Goal: Task Accomplishment & Management: Use online tool/utility

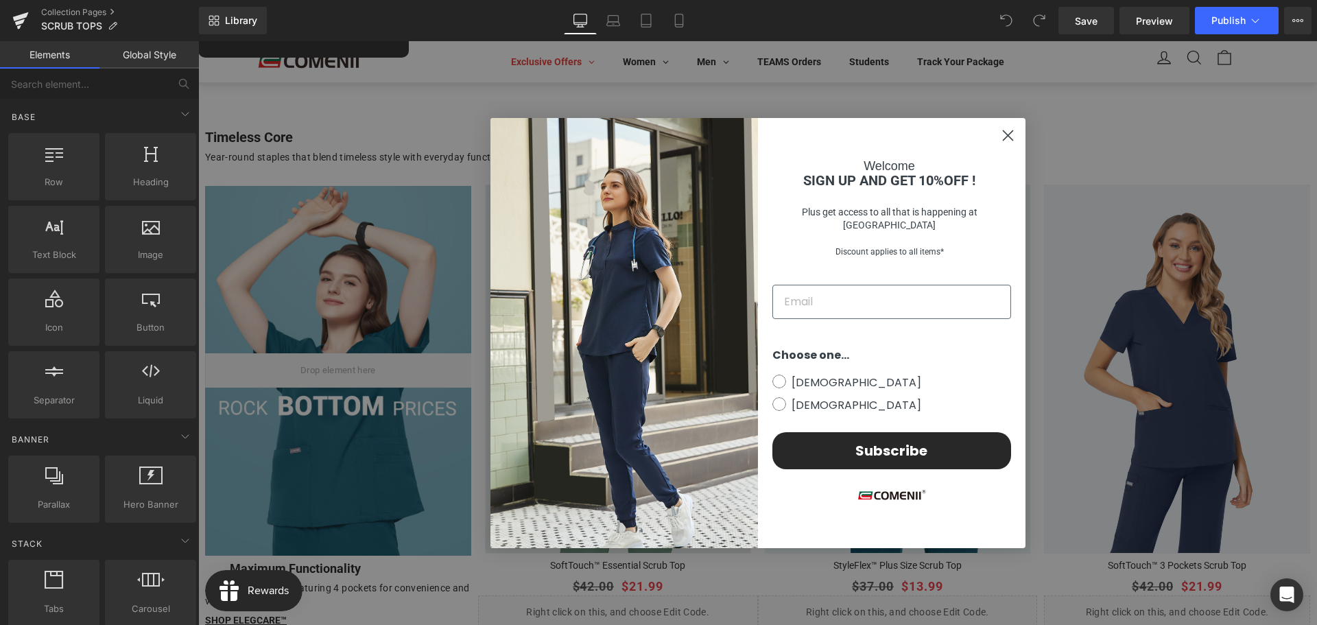
scroll to position [617, 0]
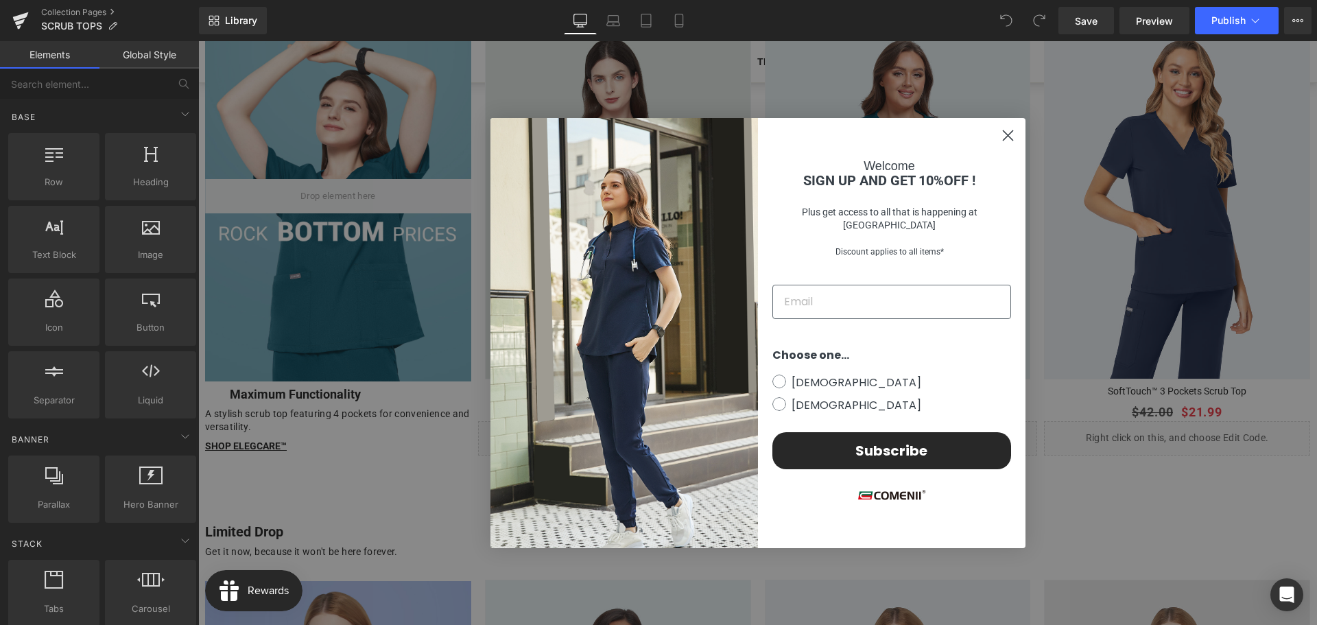
click at [1006, 178] on div "Welcome SIGN UP AND GET 10%OFF ! Plus get access to all that is happening at Co…" at bounding box center [891, 208] width 247 height 111
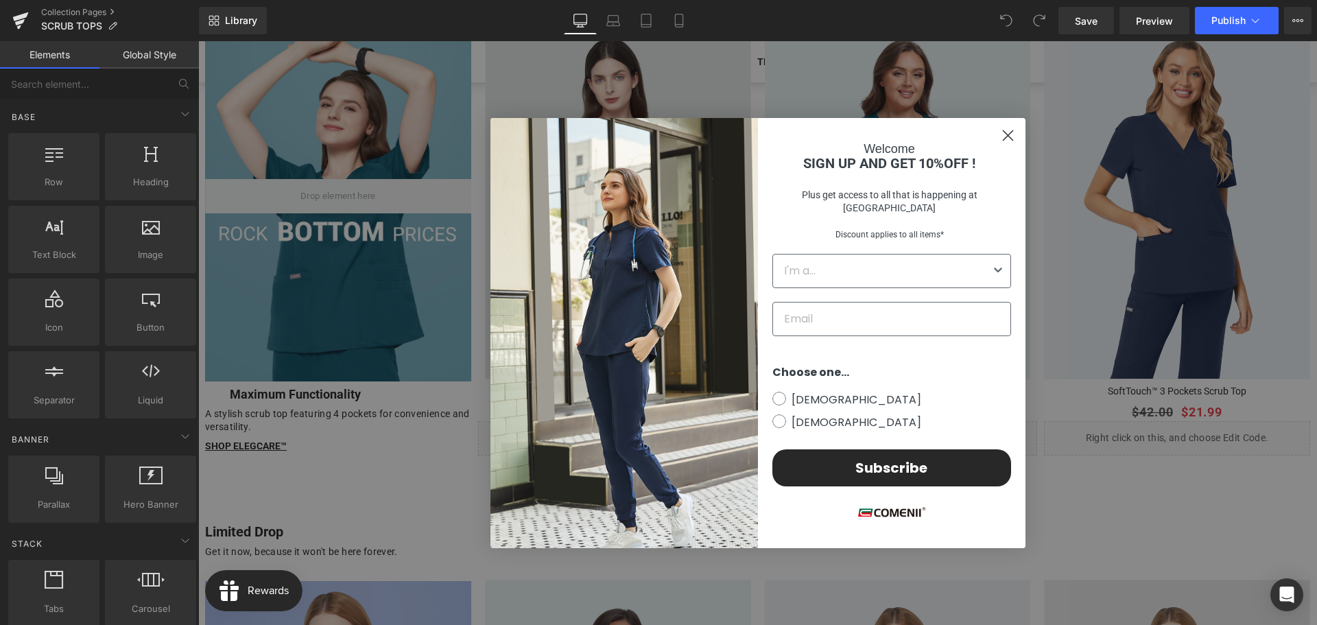
click at [1000, 139] on circle "Close dialog" at bounding box center [1007, 135] width 23 height 23
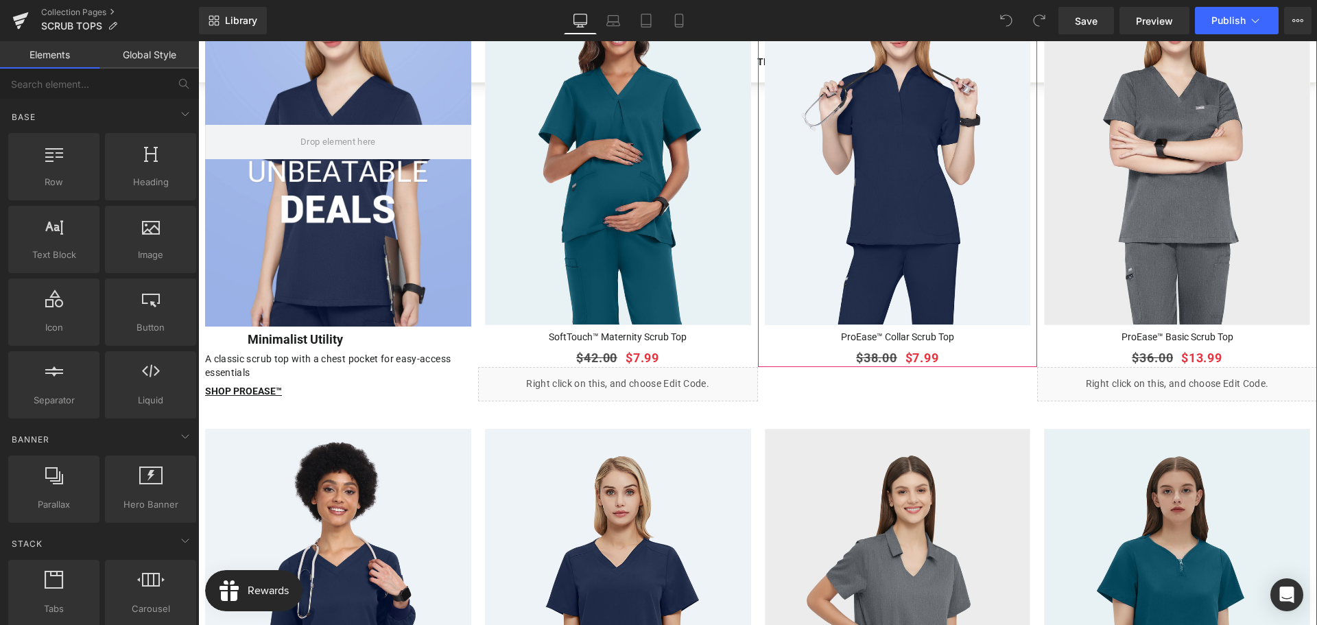
scroll to position [1441, 0]
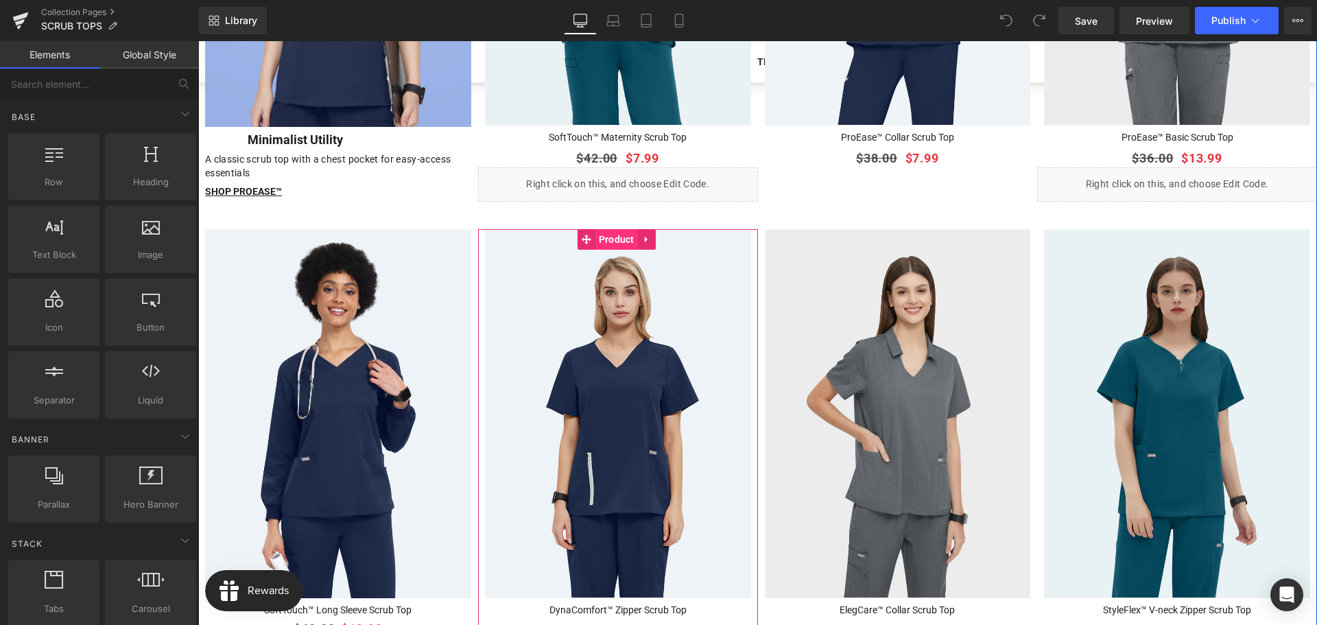
click at [606, 229] on span "Product" at bounding box center [616, 239] width 43 height 21
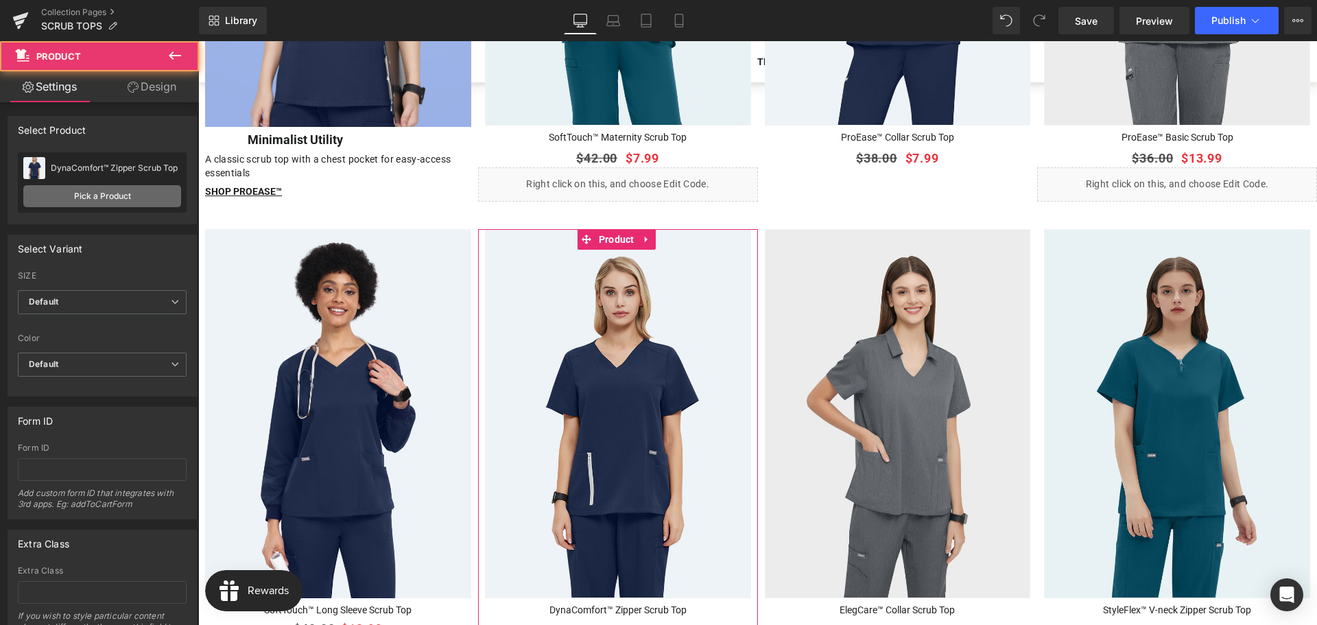
click at [110, 196] on link "Pick a Product" at bounding box center [102, 196] width 158 height 22
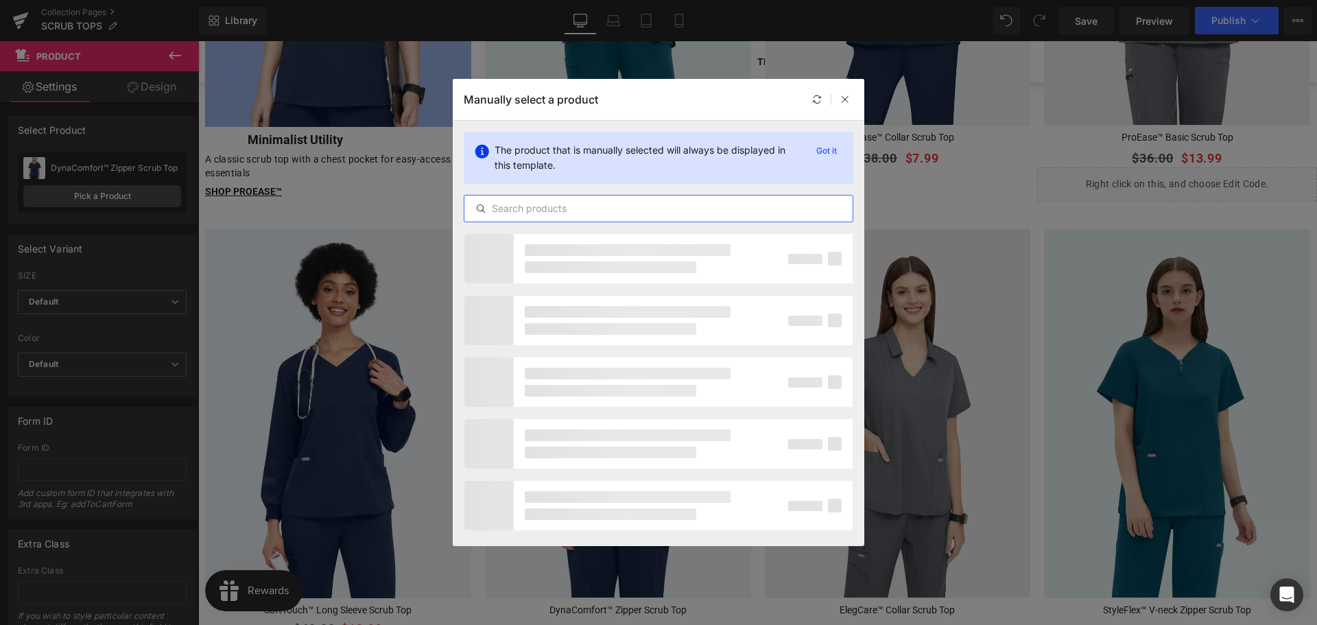
click at [616, 204] on input "text" at bounding box center [658, 208] width 388 height 16
paste input "DynaComfort™ Zipper Scrub Top"
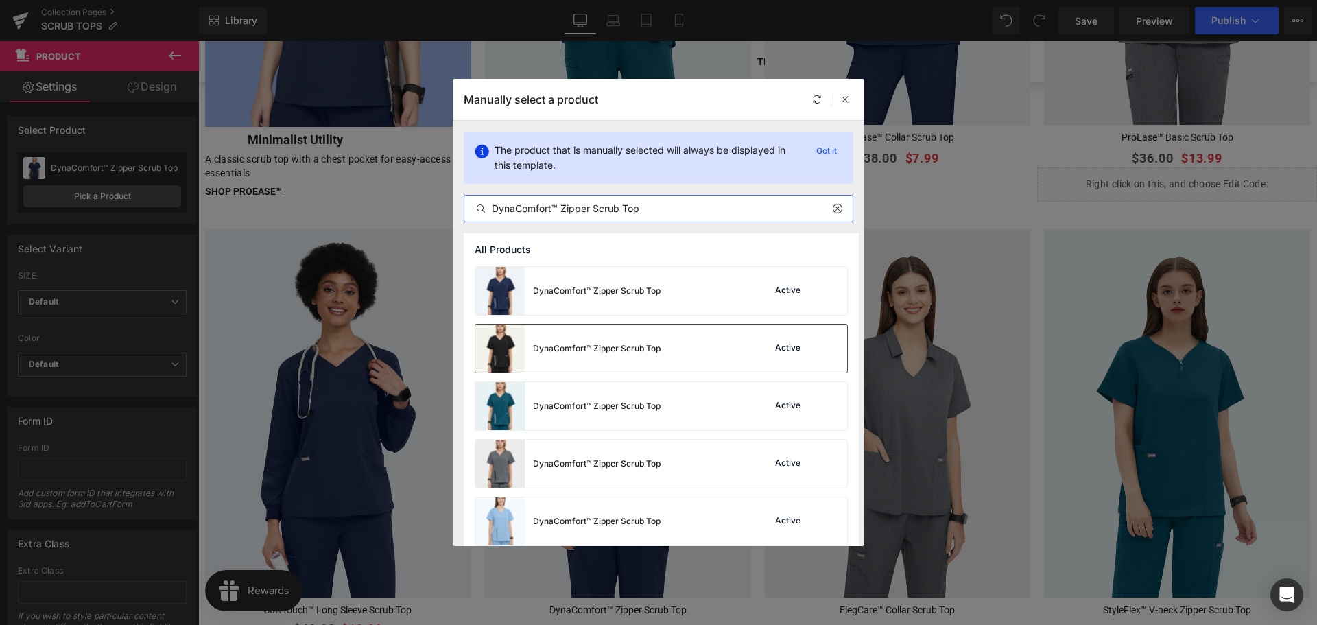
type input "DynaComfort™ Zipper Scrub Top"
drag, startPoint x: 469, startPoint y: 302, endPoint x: 615, endPoint y: 346, distance: 153.2
click at [615, 346] on div "DynaComfort™ Zipper Scrub Top" at bounding box center [597, 348] width 128 height 12
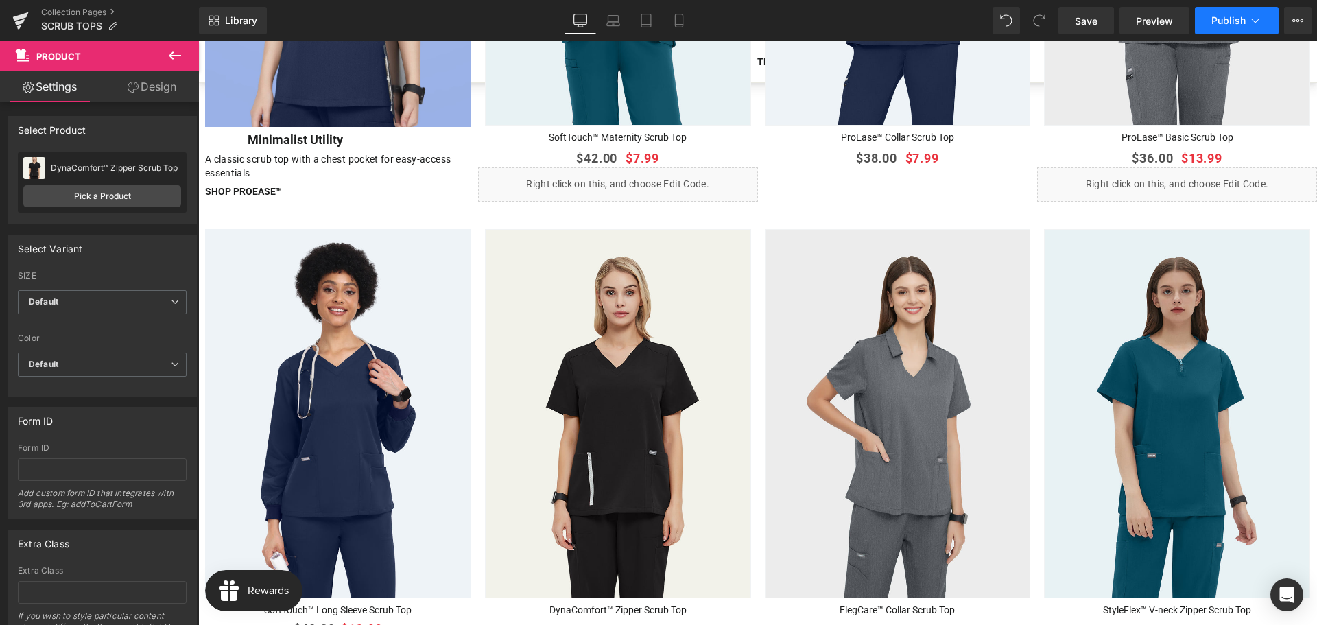
click at [1243, 19] on span "Publish" at bounding box center [1228, 20] width 34 height 11
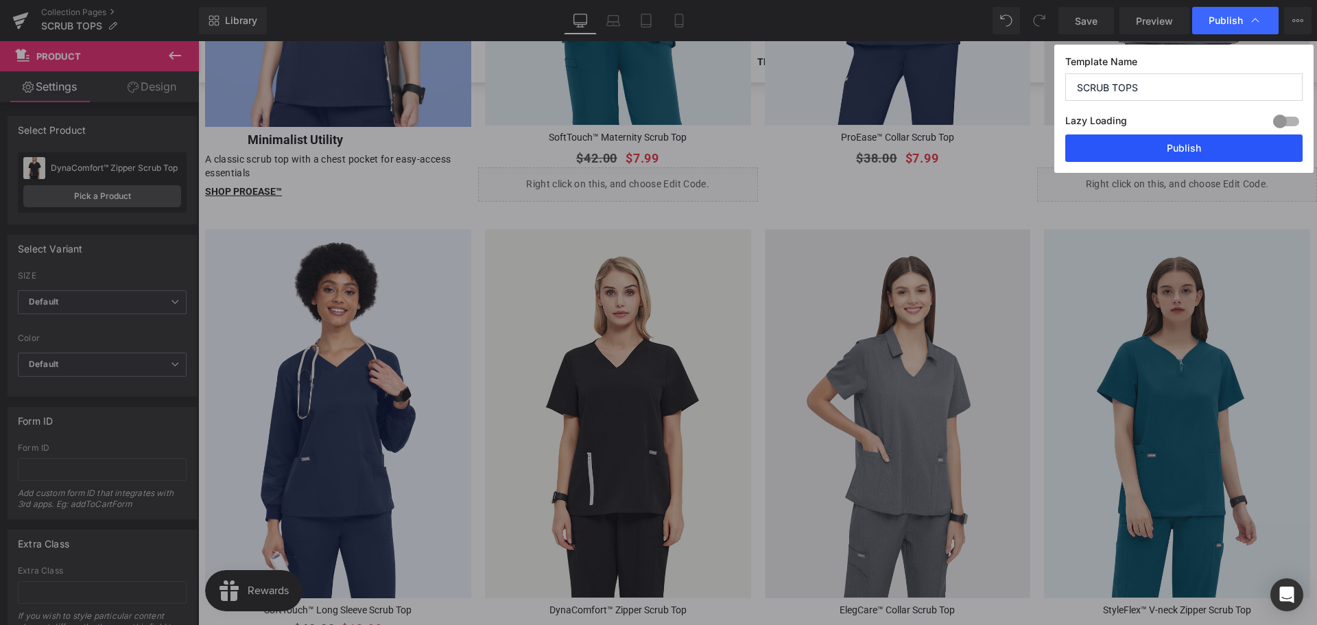
click at [1165, 152] on button "Publish" at bounding box center [1183, 147] width 237 height 27
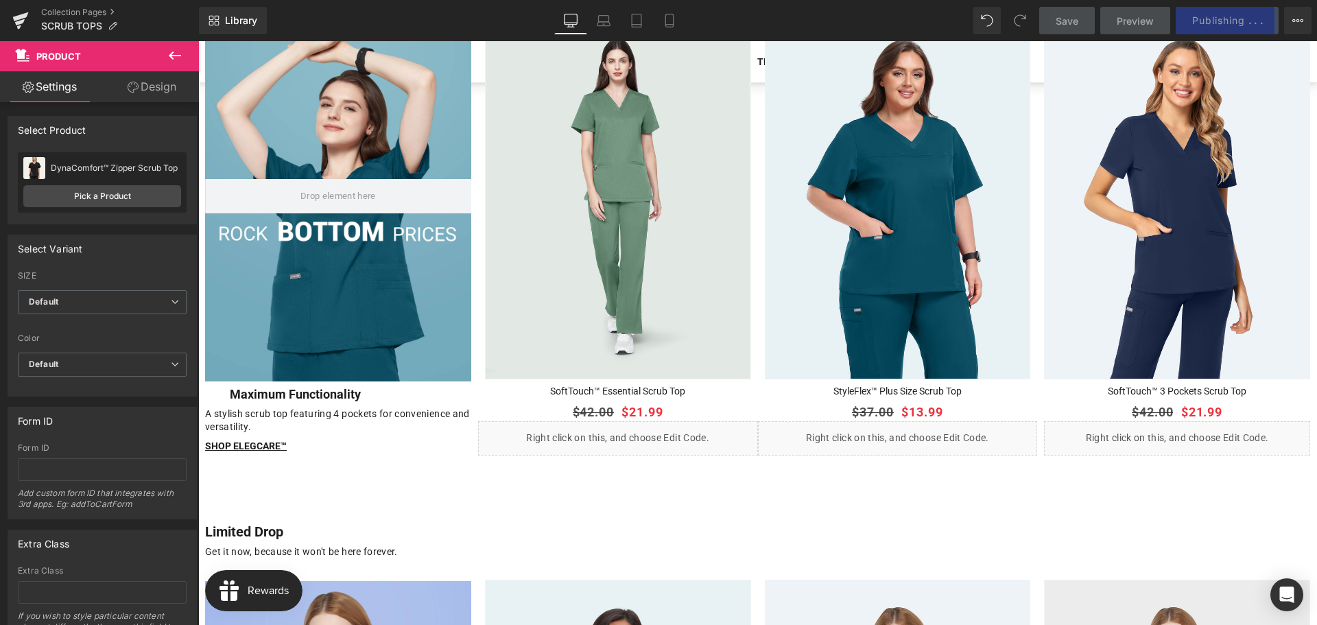
scroll to position [480, 0]
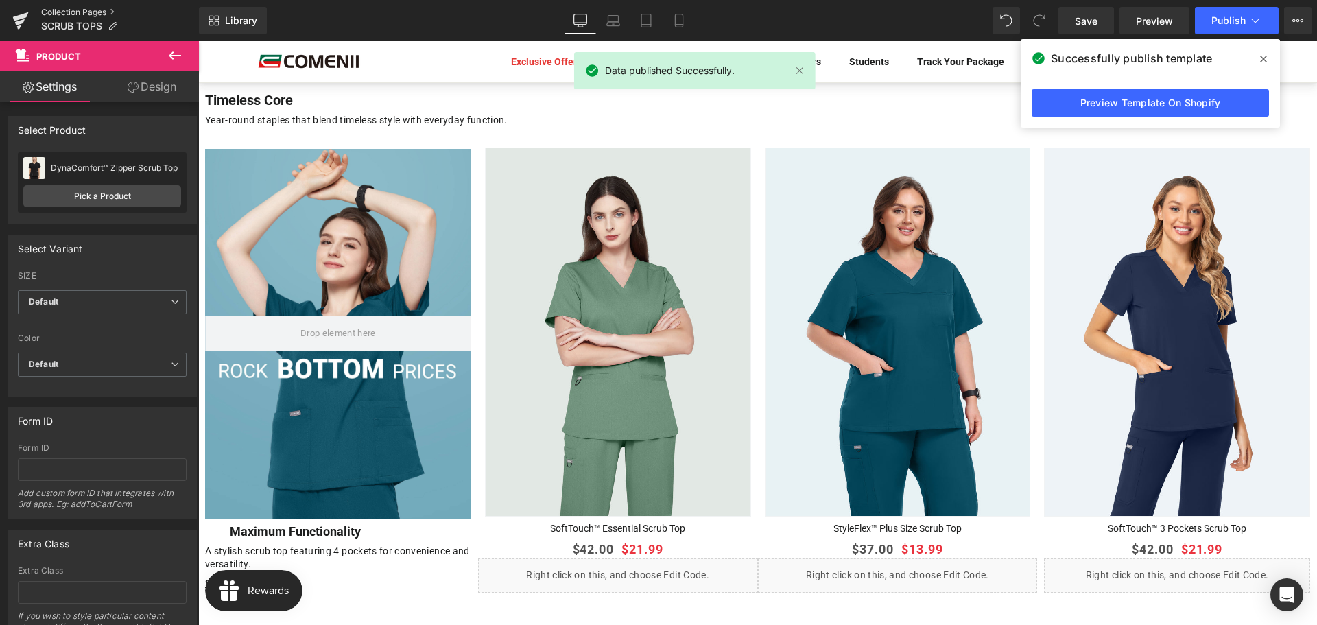
click at [94, 11] on link "Collection Pages" at bounding box center [120, 12] width 158 height 11
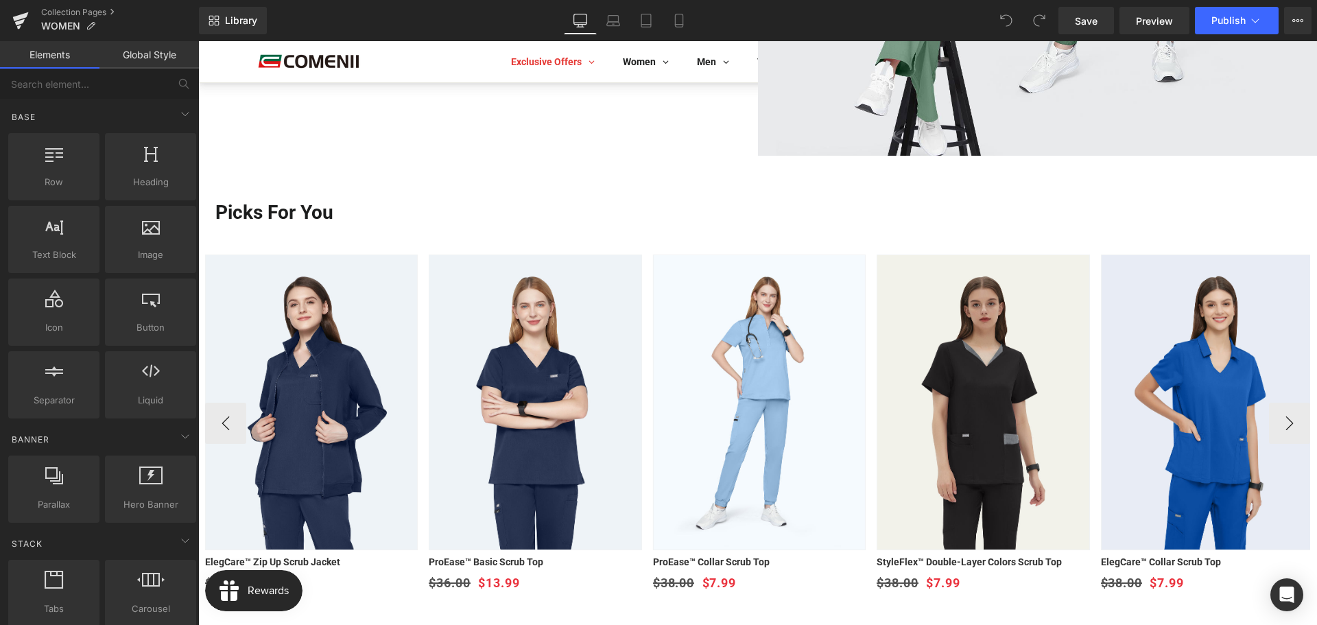
scroll to position [2744, 0]
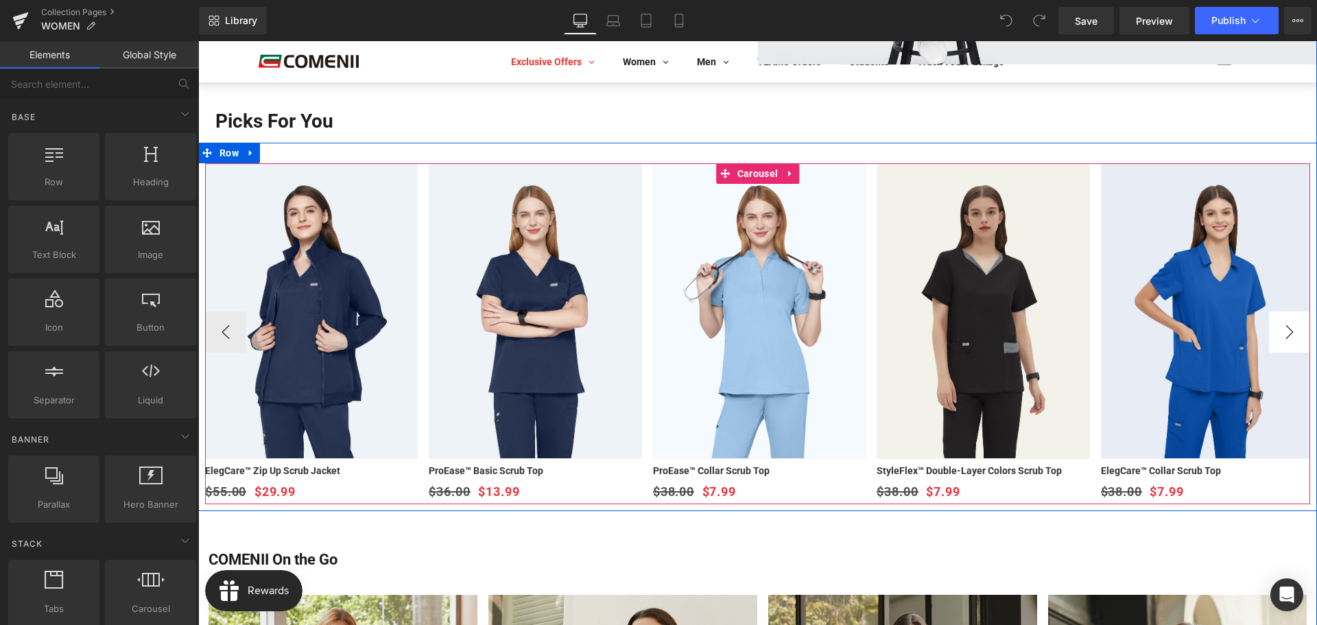
click at [1286, 327] on button "›" at bounding box center [1289, 331] width 41 height 41
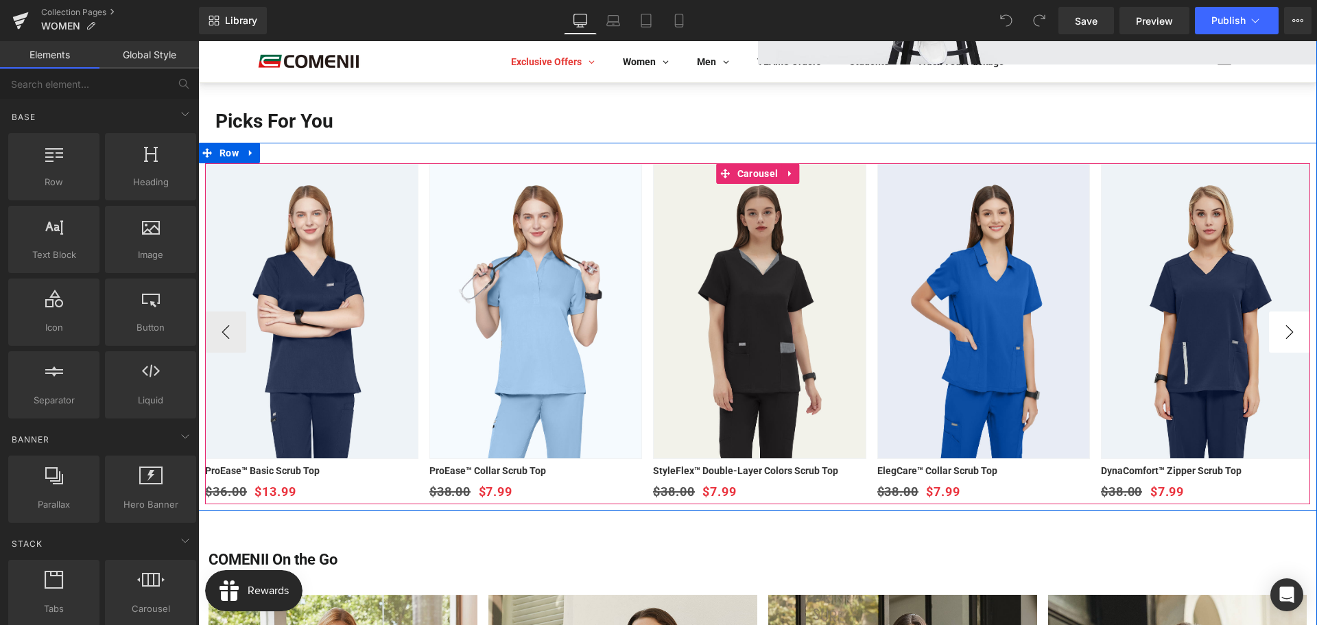
click at [1286, 327] on button "›" at bounding box center [1289, 331] width 41 height 41
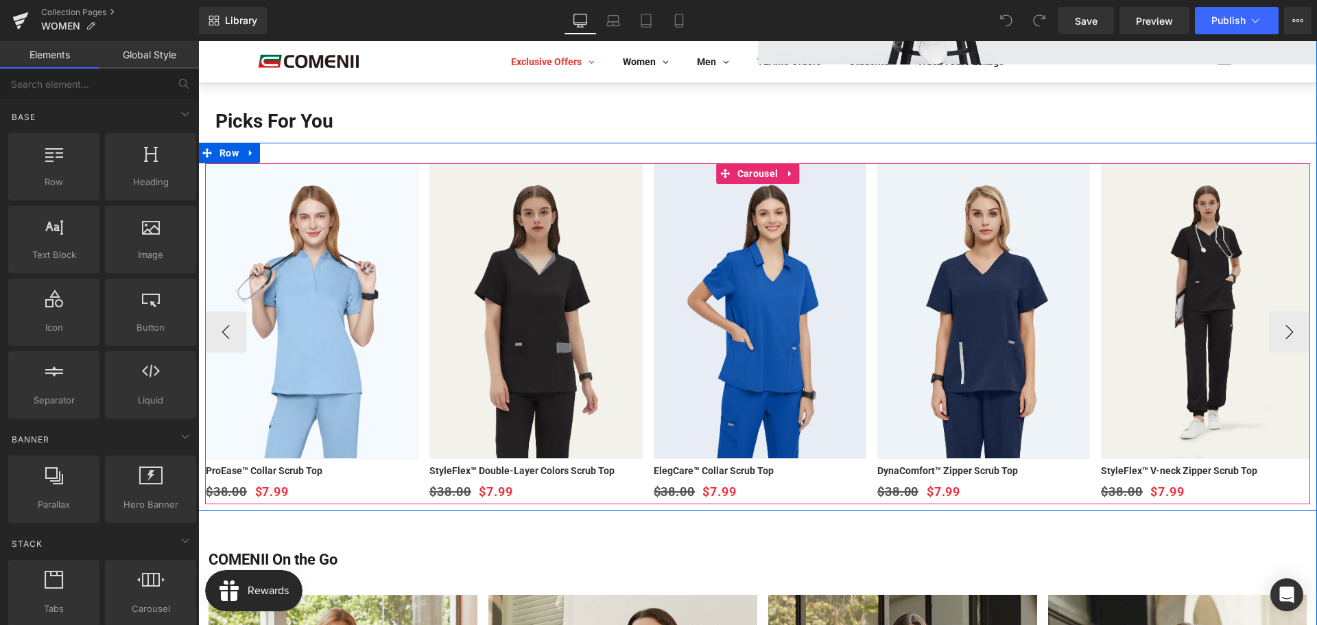
drag, startPoint x: 1286, startPoint y: 327, endPoint x: 1262, endPoint y: 335, distance: 25.2
click at [1286, 328] on button "›" at bounding box center [1289, 331] width 41 height 41
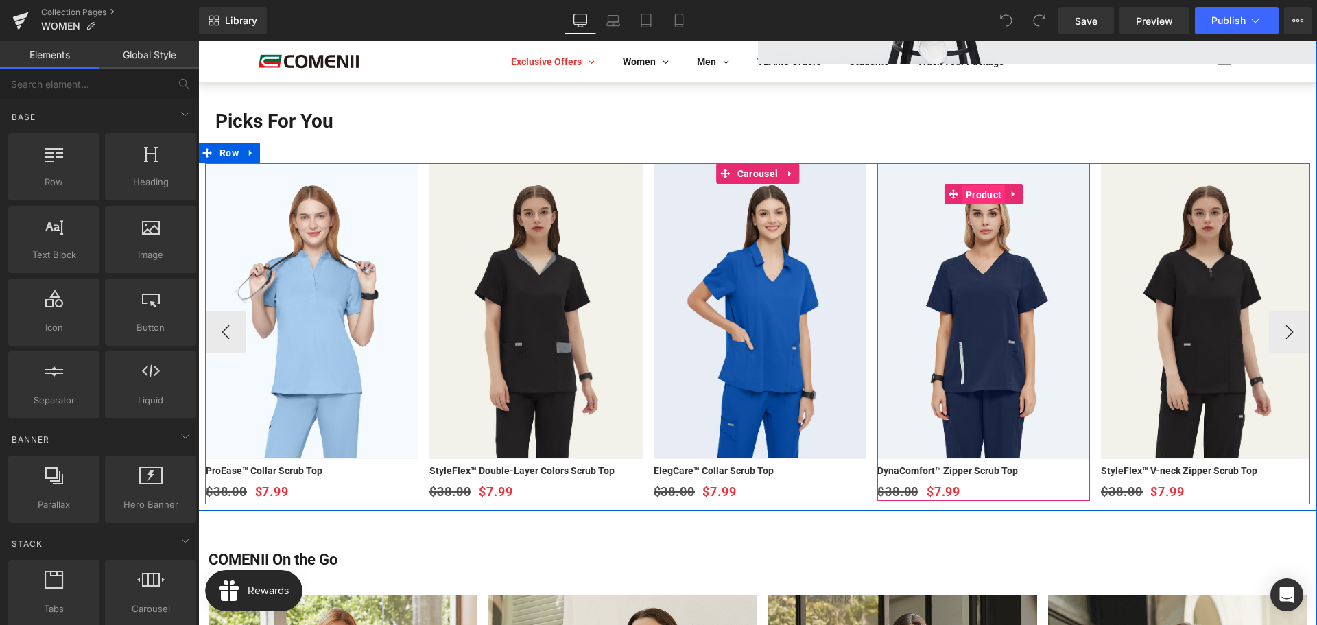
click at [980, 193] on span "Product" at bounding box center [983, 195] width 43 height 21
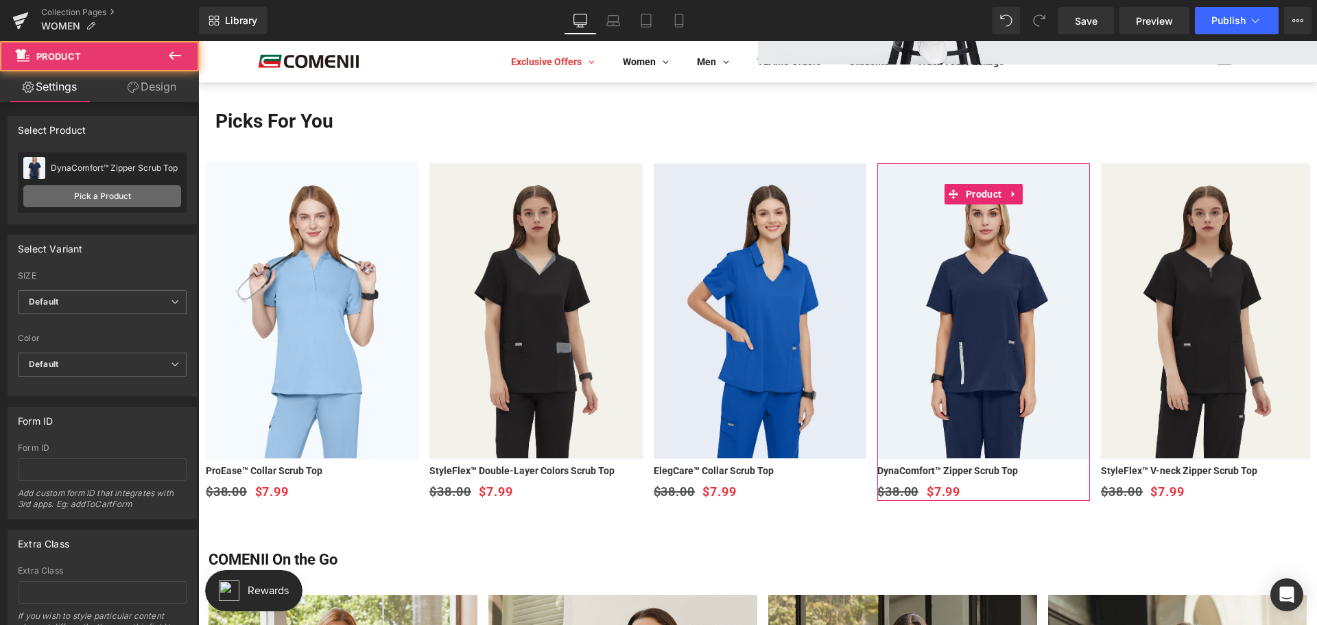
click at [125, 202] on link "Pick a Product" at bounding box center [102, 196] width 158 height 22
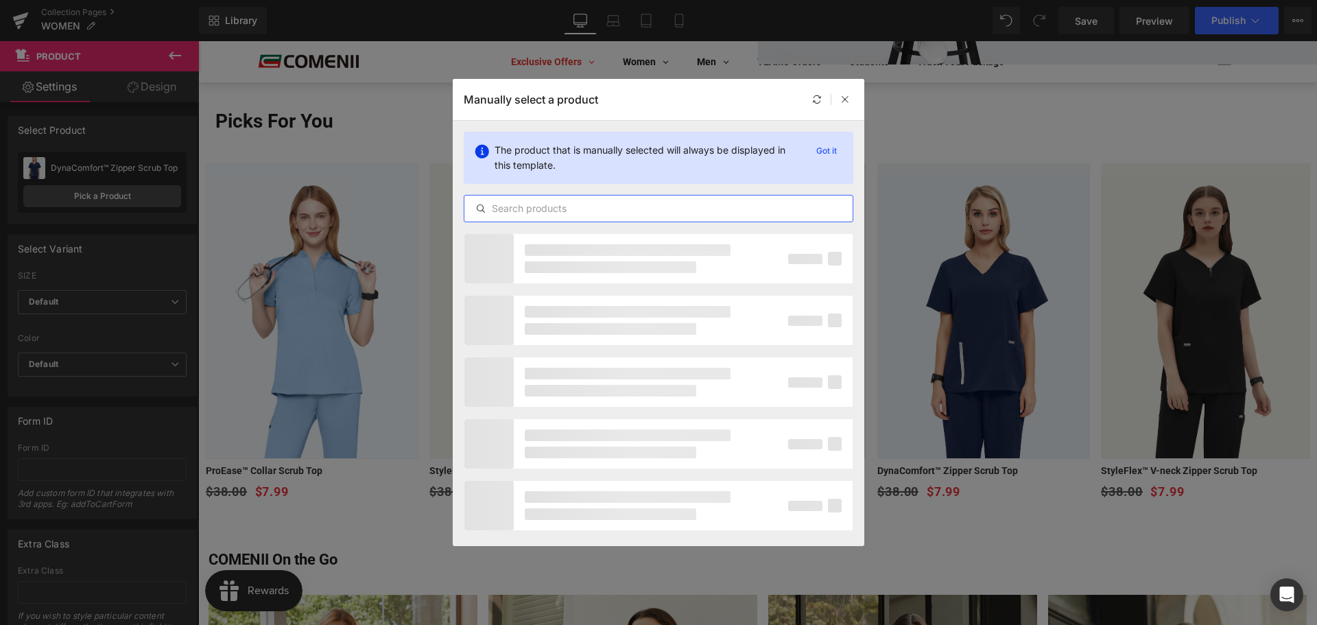
click at [587, 209] on input "text" at bounding box center [658, 208] width 388 height 16
paste input "DynaComfort™ Zipper Scrub Top"
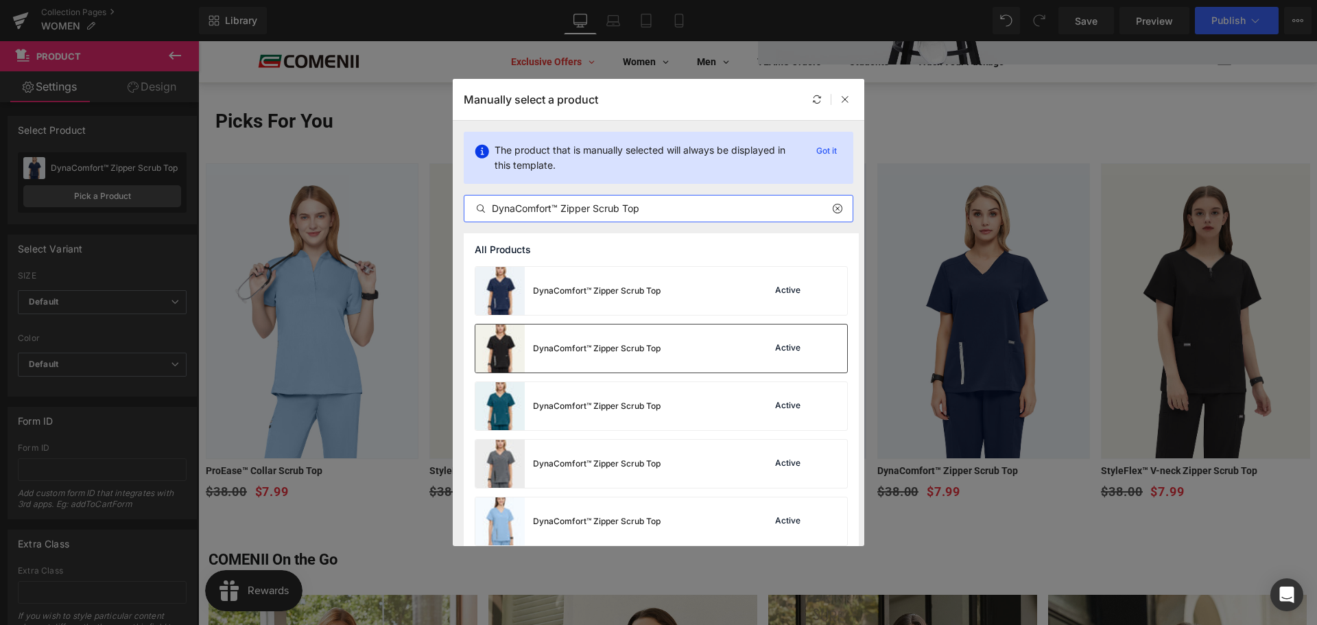
type input "DynaComfort™ Zipper Scrub Top"
click at [578, 356] on div "DynaComfort™ Zipper Scrub Top" at bounding box center [567, 348] width 185 height 48
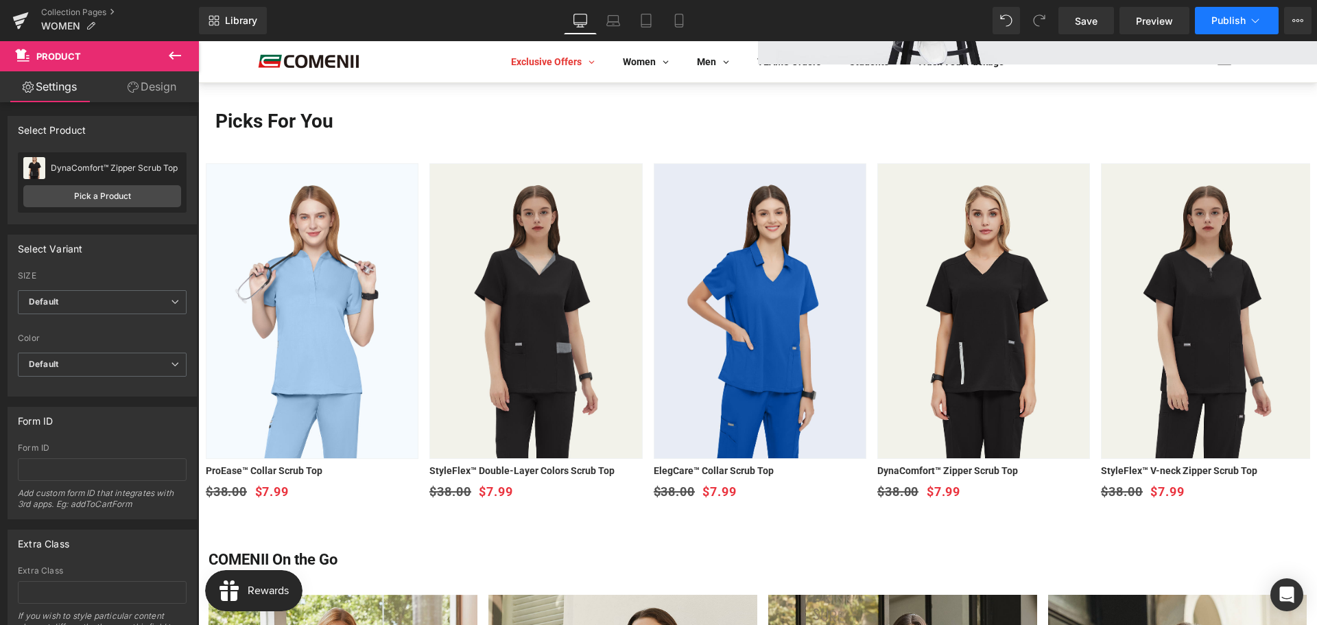
click at [1237, 14] on button "Publish" at bounding box center [1237, 20] width 84 height 27
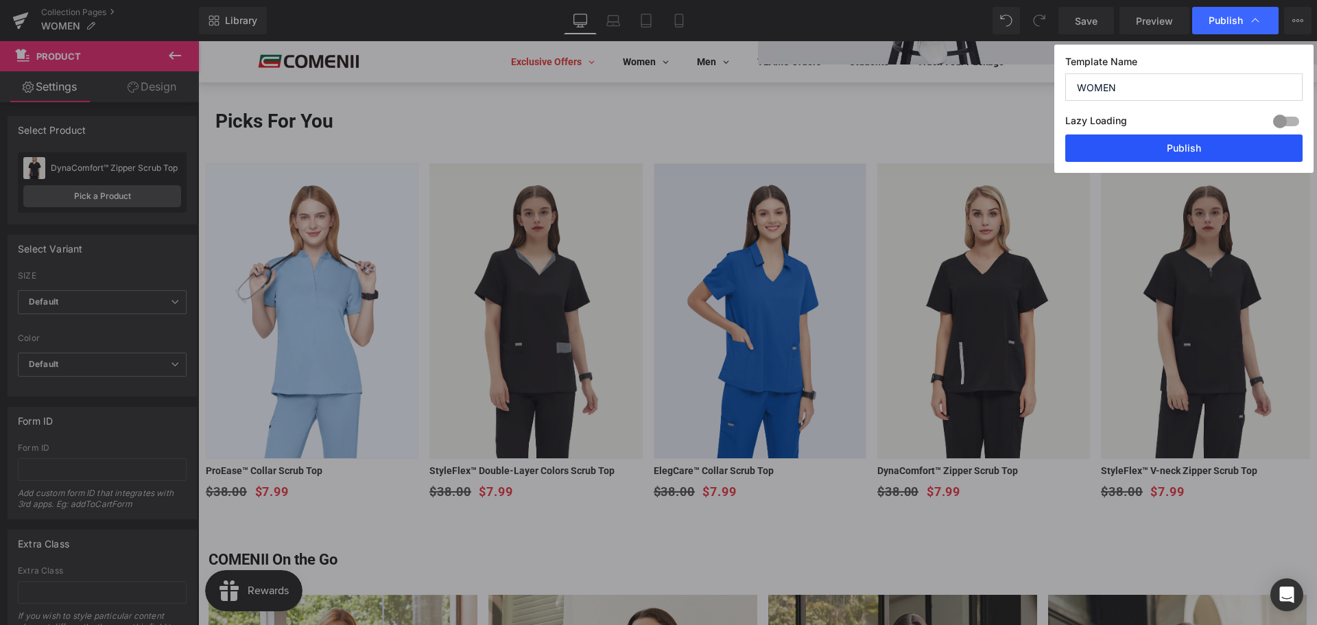
drag, startPoint x: 1209, startPoint y: 134, endPoint x: 1008, endPoint y: 97, distance: 205.0
click at [1209, 134] on button "Publish" at bounding box center [1183, 147] width 237 height 27
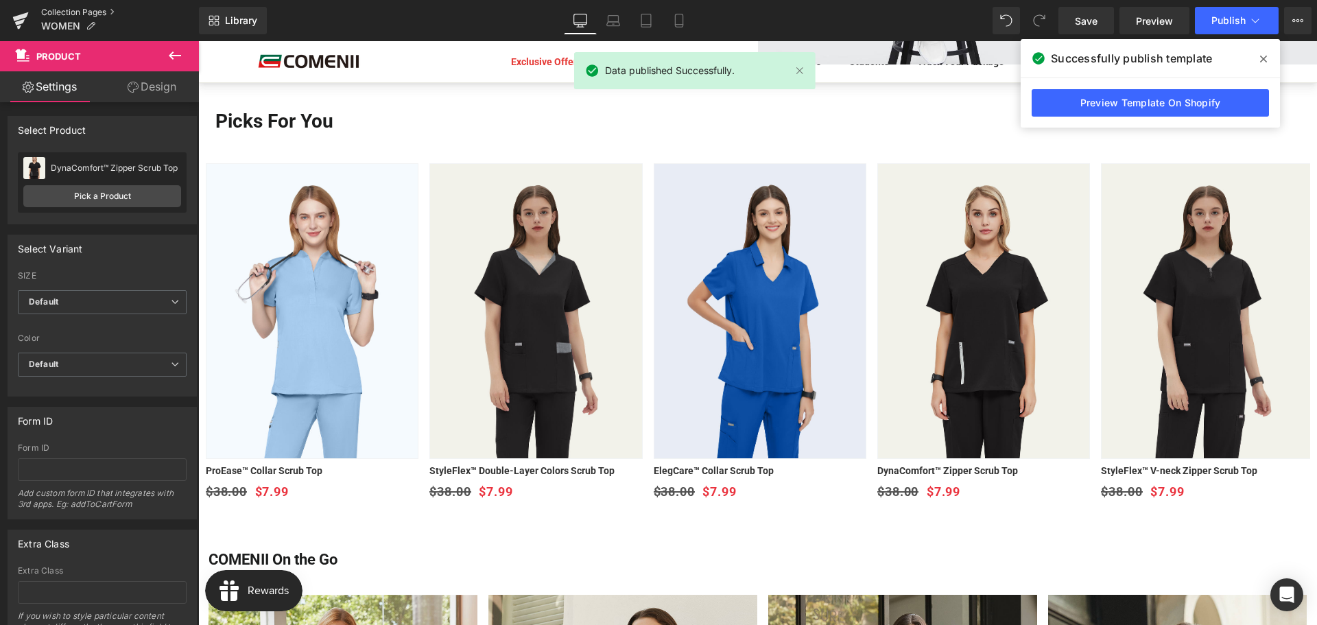
click at [66, 15] on link "Collection Pages" at bounding box center [120, 12] width 158 height 11
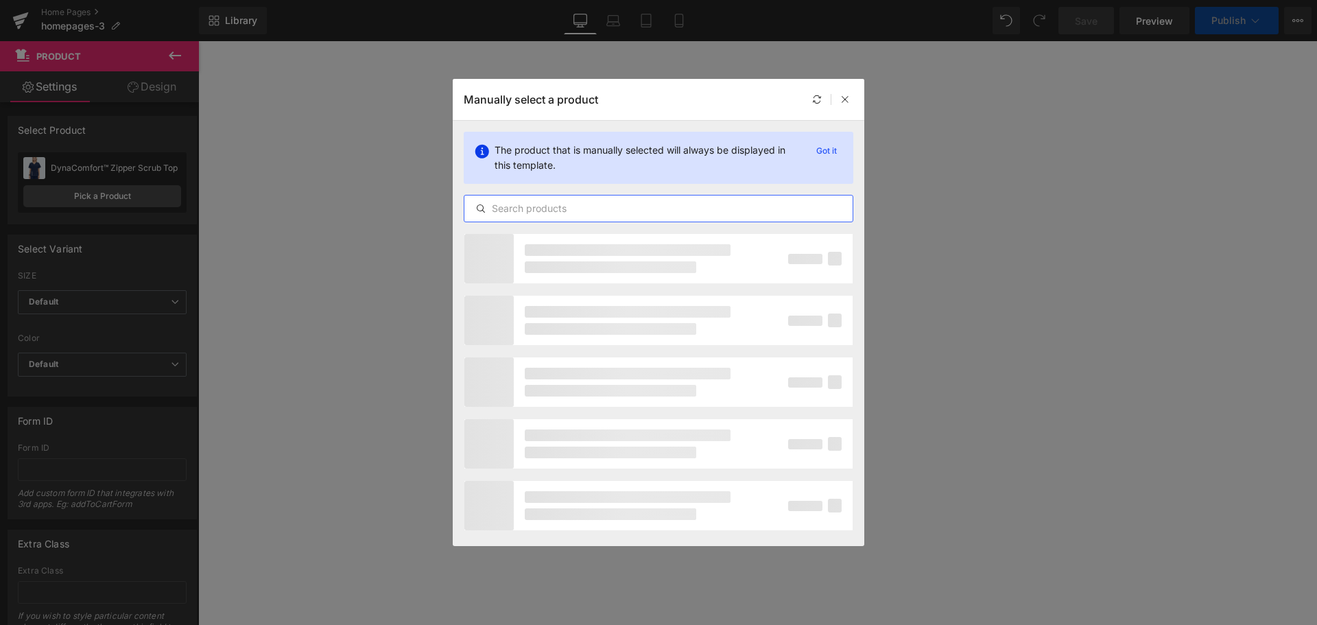
click at [619, 205] on input "text" at bounding box center [658, 208] width 388 height 16
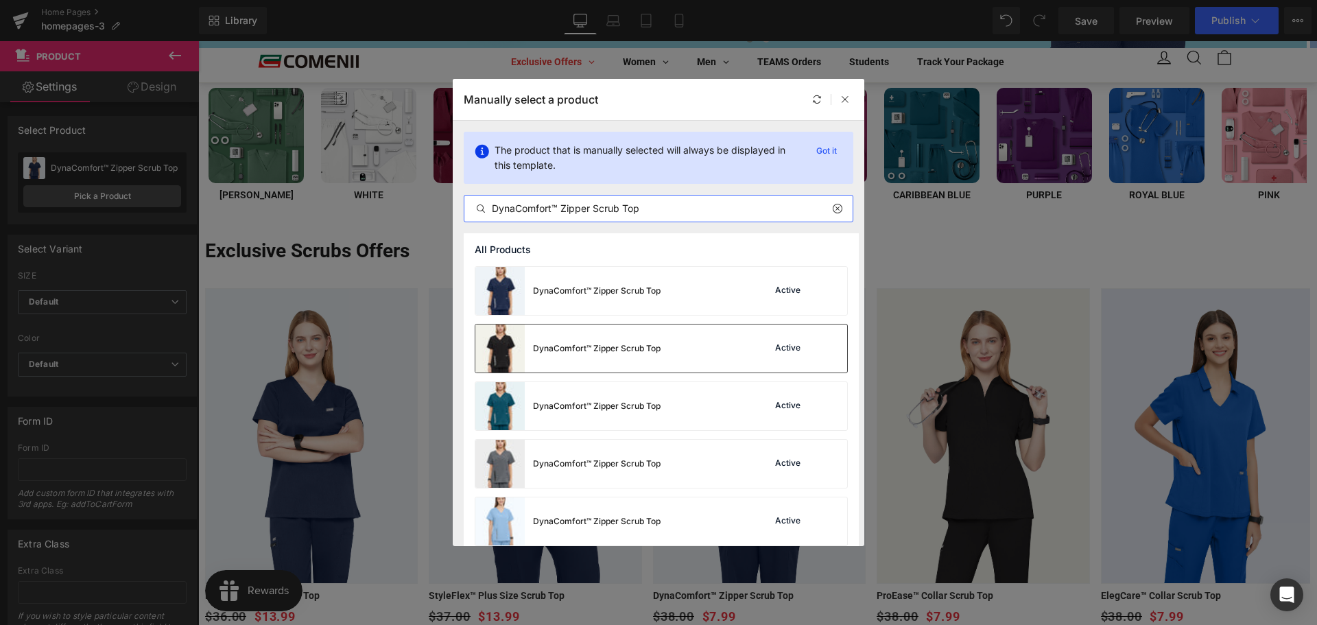
type input "DynaComfort™ Zipper Scrub Top"
drag, startPoint x: 676, startPoint y: 346, endPoint x: 635, endPoint y: 328, distance: 44.9
click at [676, 346] on div "DynaComfort™ Zipper Scrub Top Active" at bounding box center [661, 348] width 372 height 48
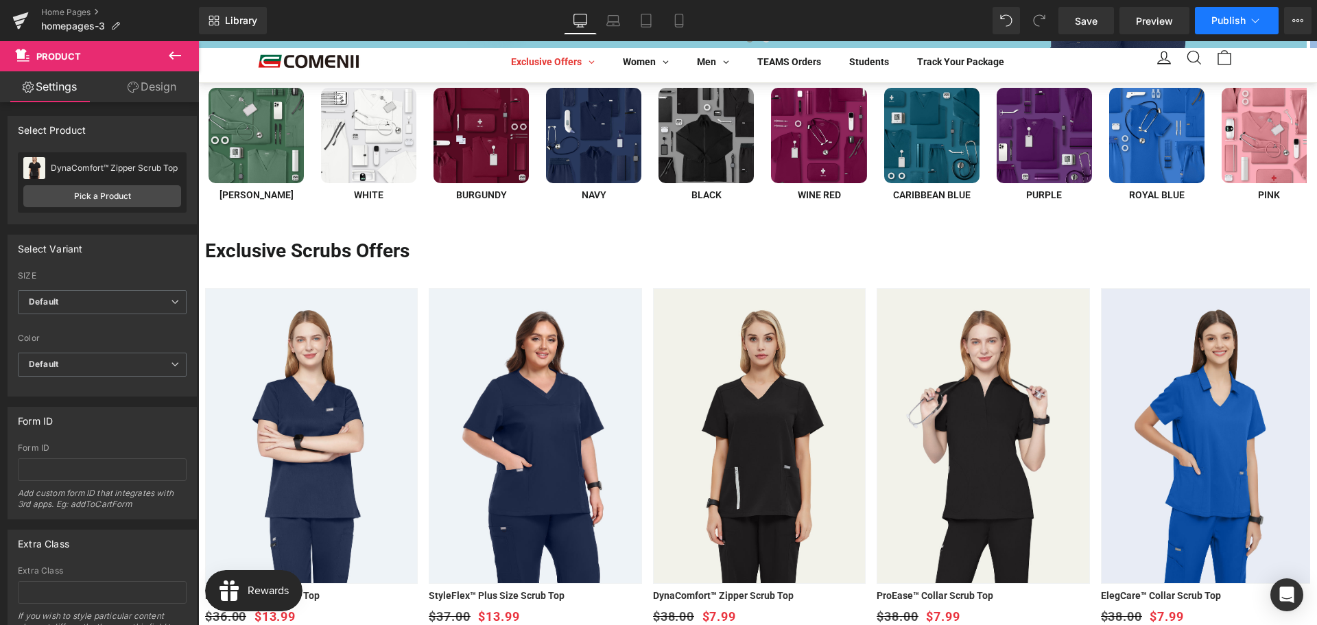
click at [1231, 16] on span "Publish" at bounding box center [1228, 20] width 34 height 11
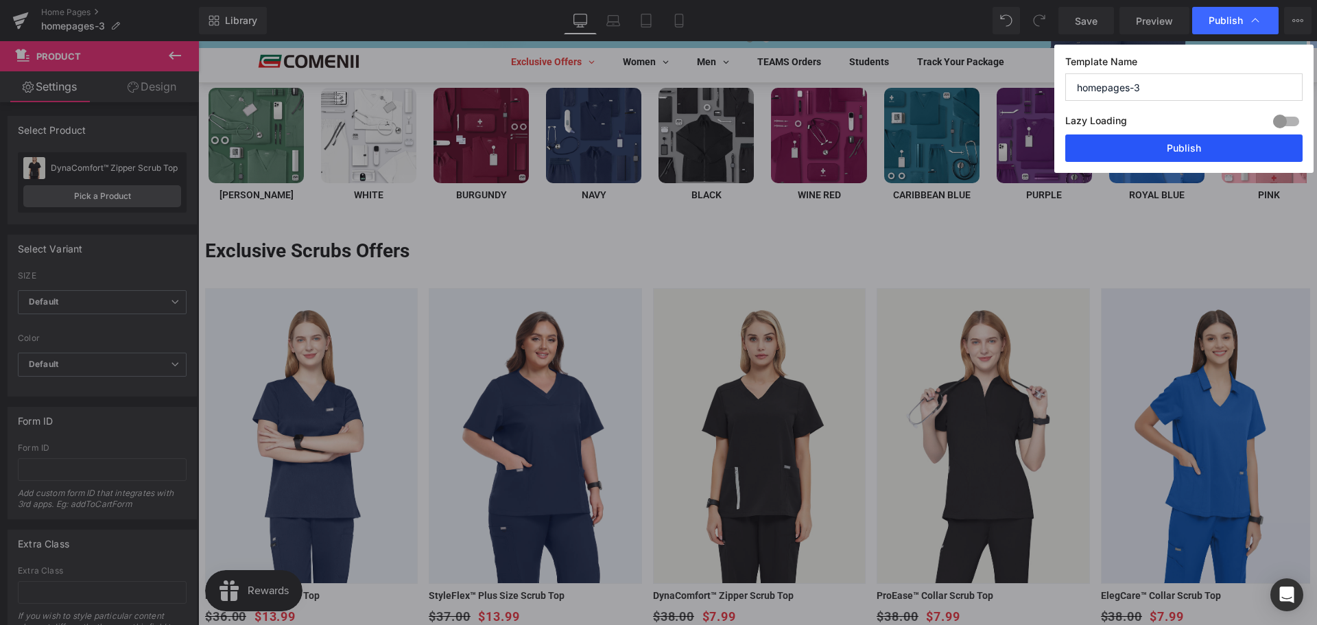
click at [1171, 152] on button "Publish" at bounding box center [1183, 147] width 237 height 27
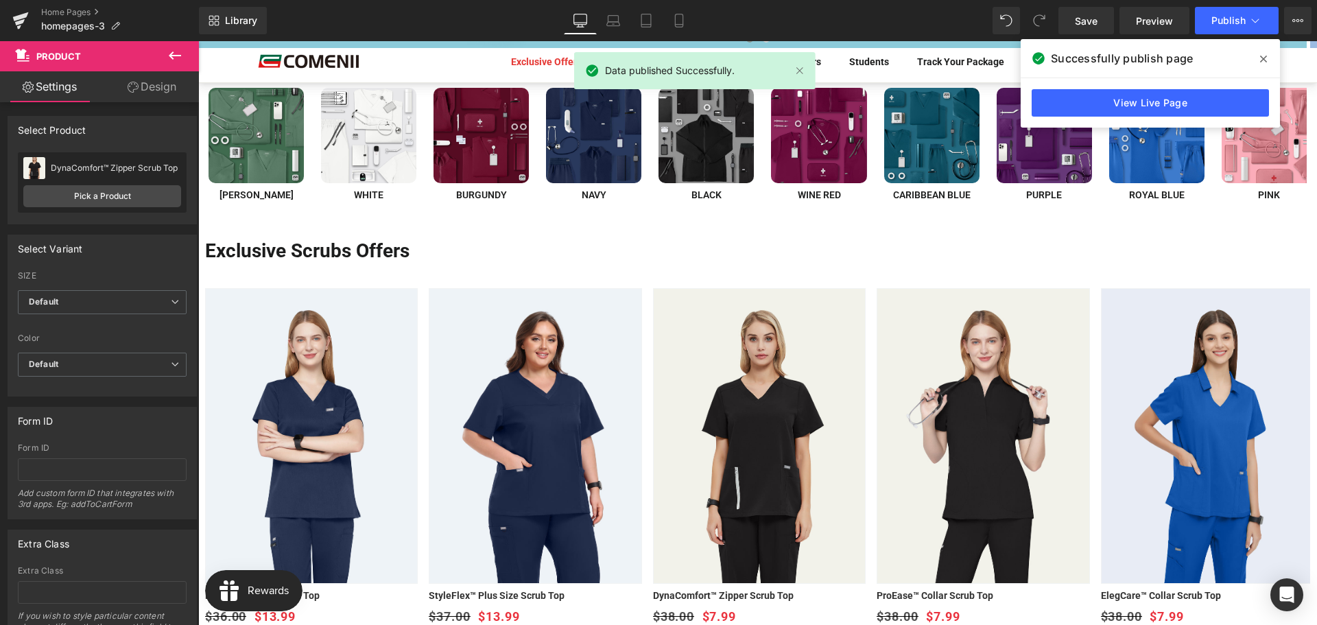
click at [71, 6] on div "Home Pages homepages-3" at bounding box center [99, 20] width 199 height 41
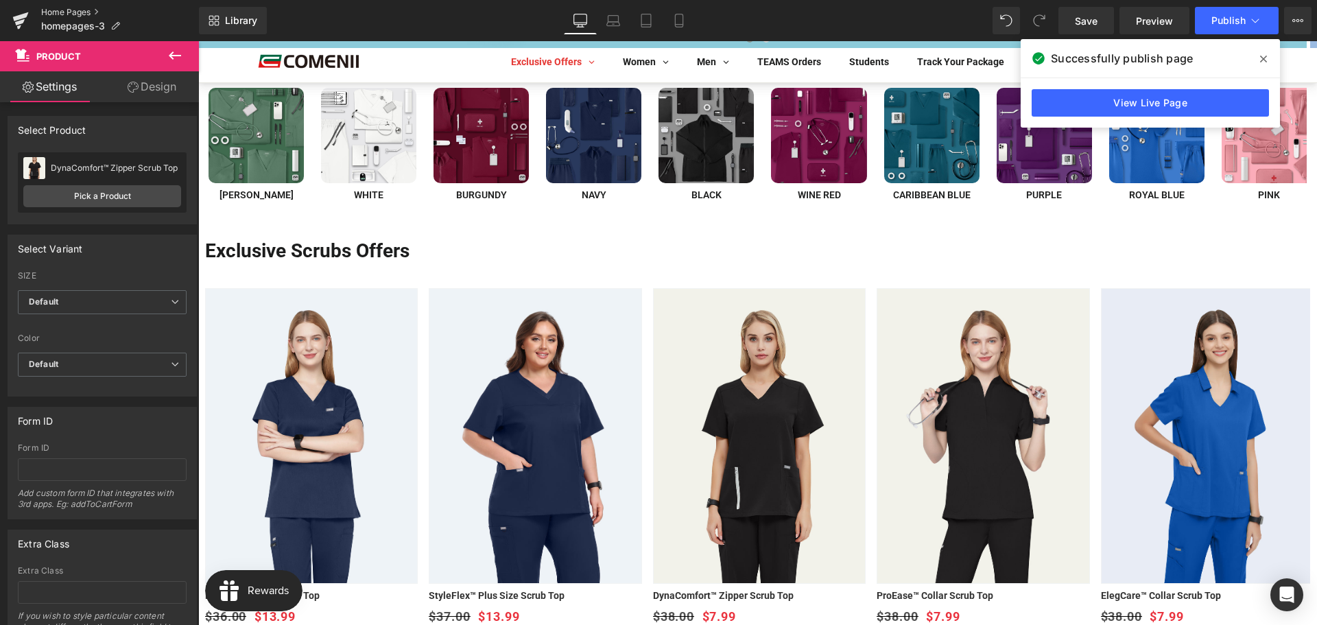
click at [60, 11] on link "Home Pages" at bounding box center [120, 12] width 158 height 11
